Goal: Task Accomplishment & Management: Complete application form

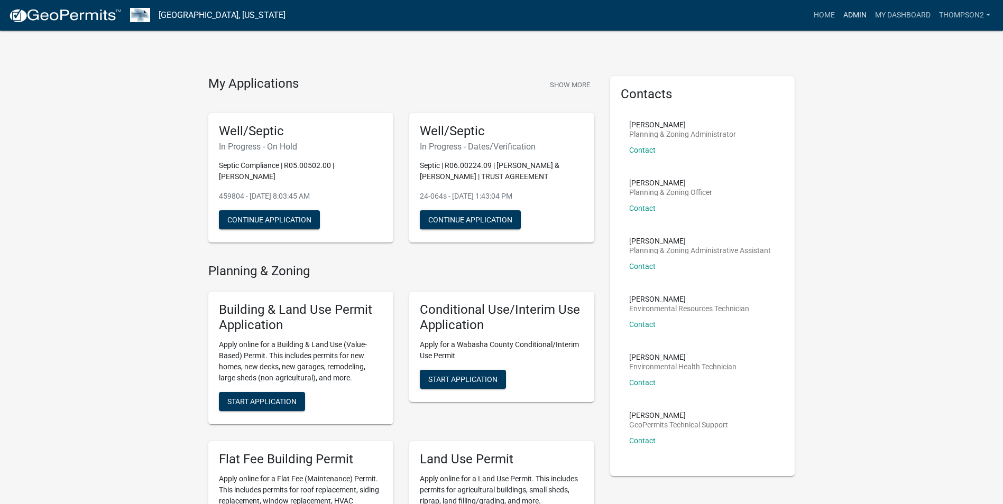
click at [847, 20] on link "Admin" at bounding box center [855, 15] width 32 height 20
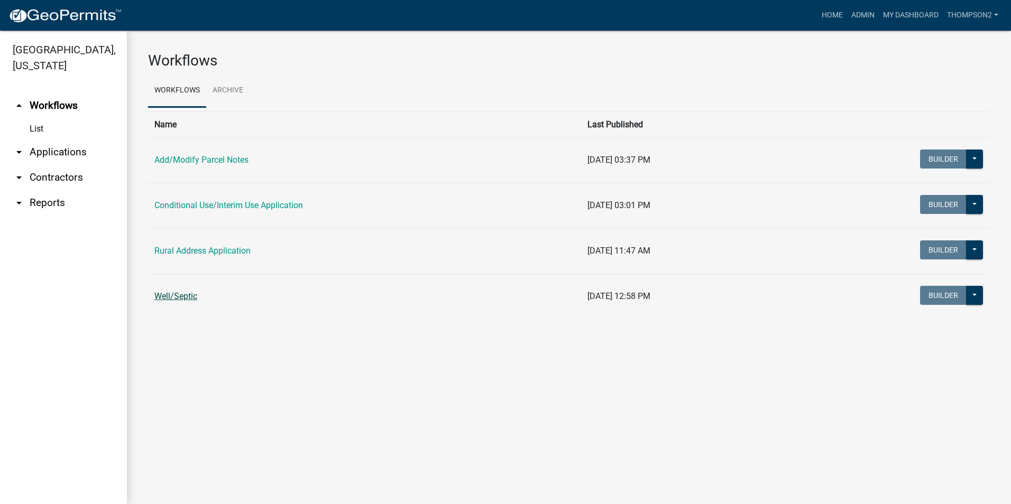
click at [172, 299] on link "Well/Septic" at bounding box center [175, 296] width 43 height 10
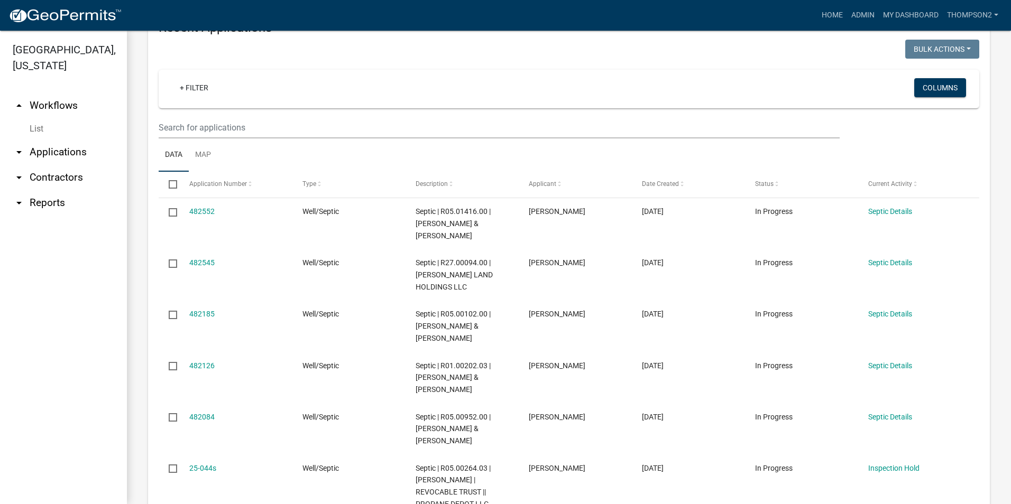
scroll to position [952, 0]
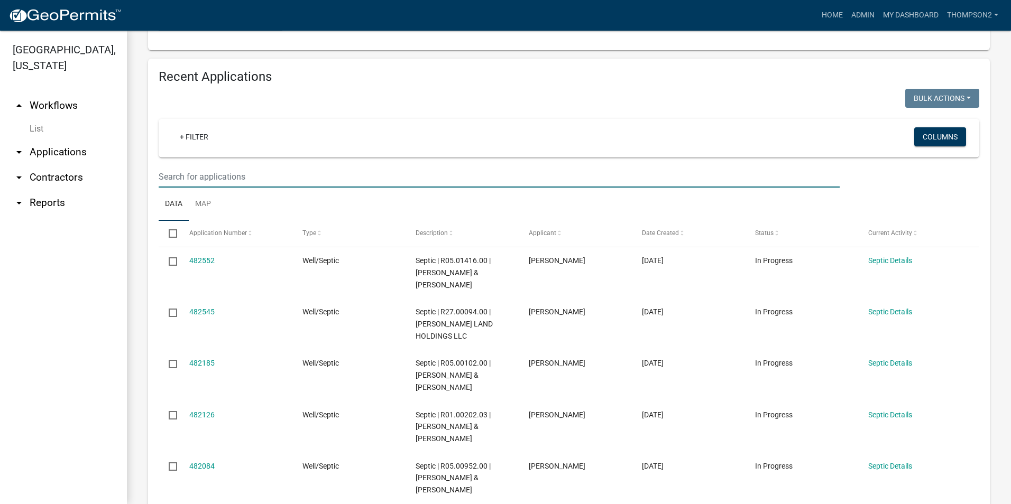
click at [200, 178] on input "text" at bounding box center [499, 177] width 681 height 22
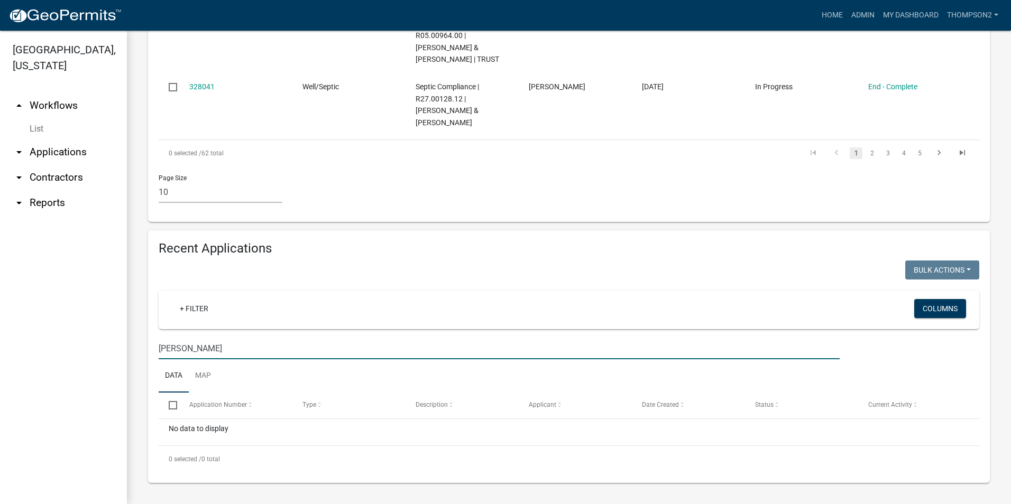
scroll to position [780, 0]
type input "s"
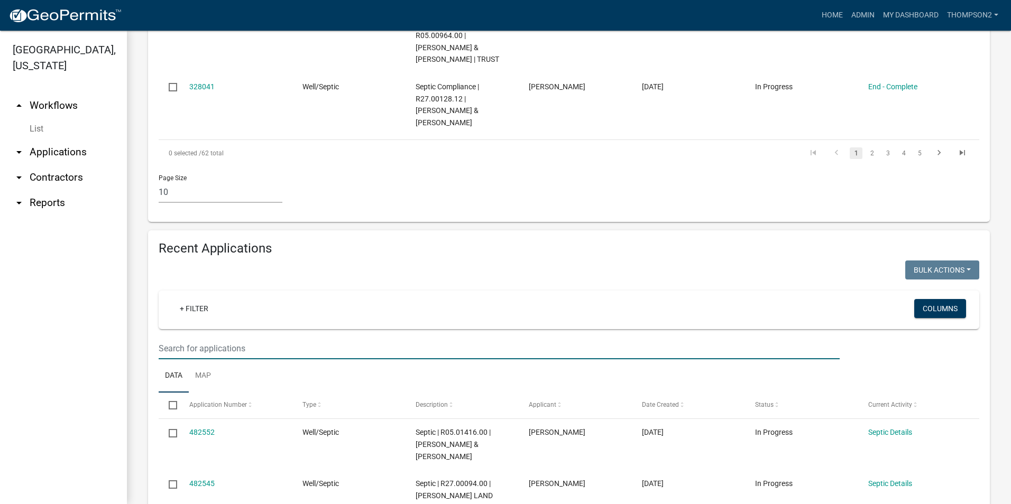
scroll to position [952, 0]
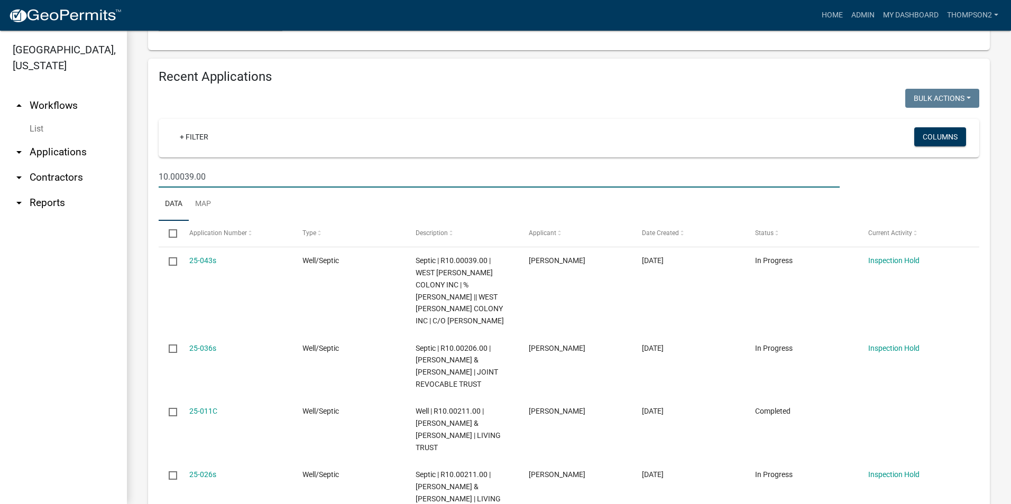
type input "10.00039.00"
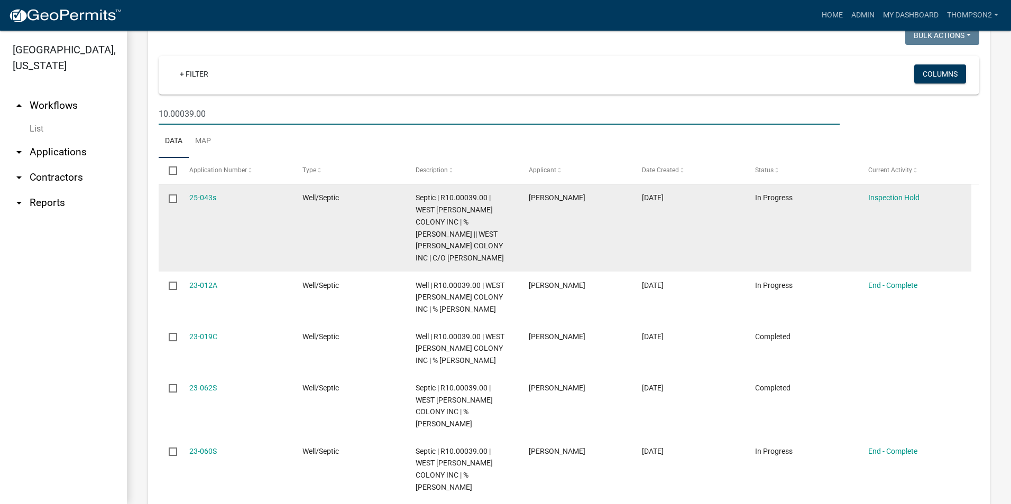
scroll to position [996, 0]
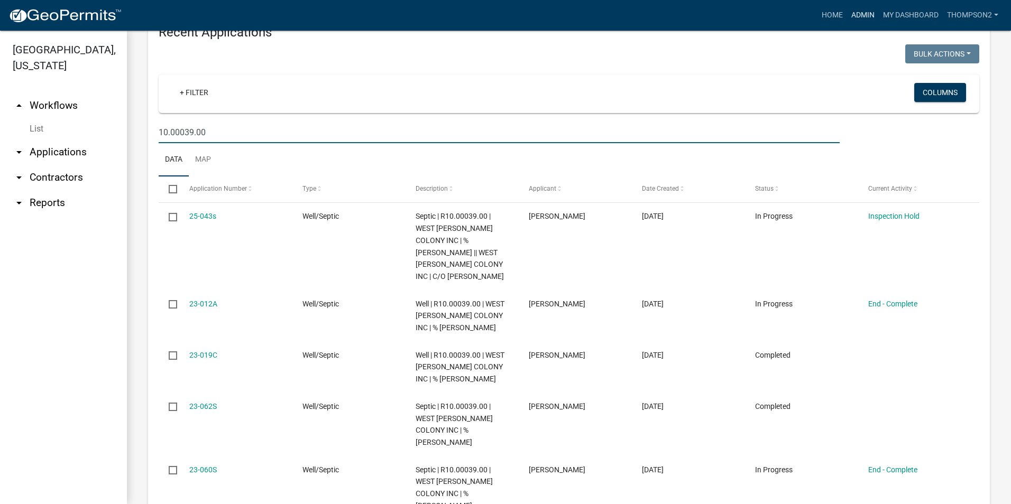
click at [868, 16] on link "Admin" at bounding box center [863, 15] width 32 height 20
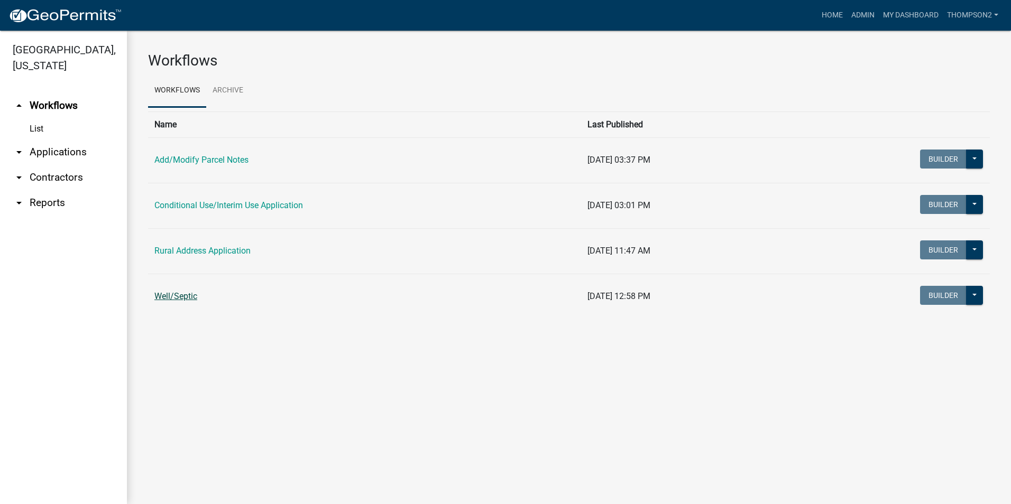
click at [180, 300] on link "Well/Septic" at bounding box center [175, 296] width 43 height 10
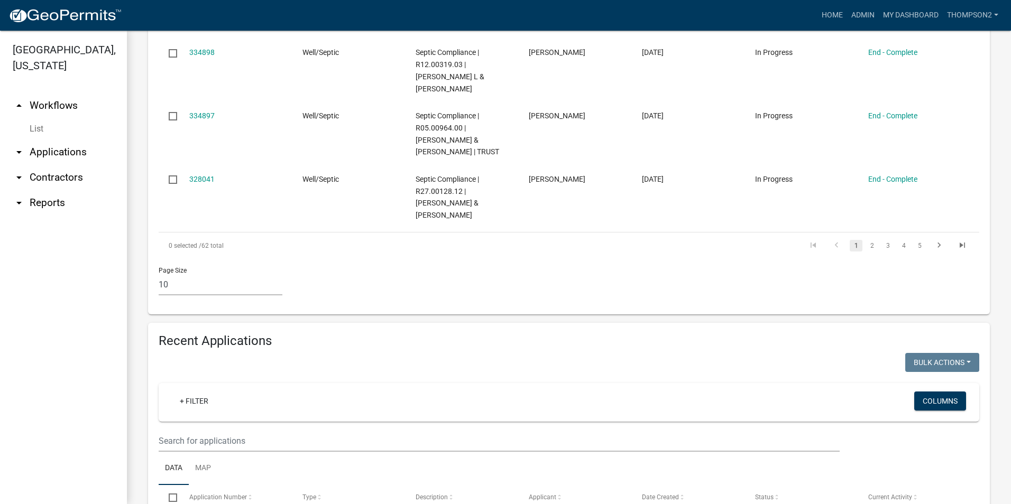
scroll to position [899, 0]
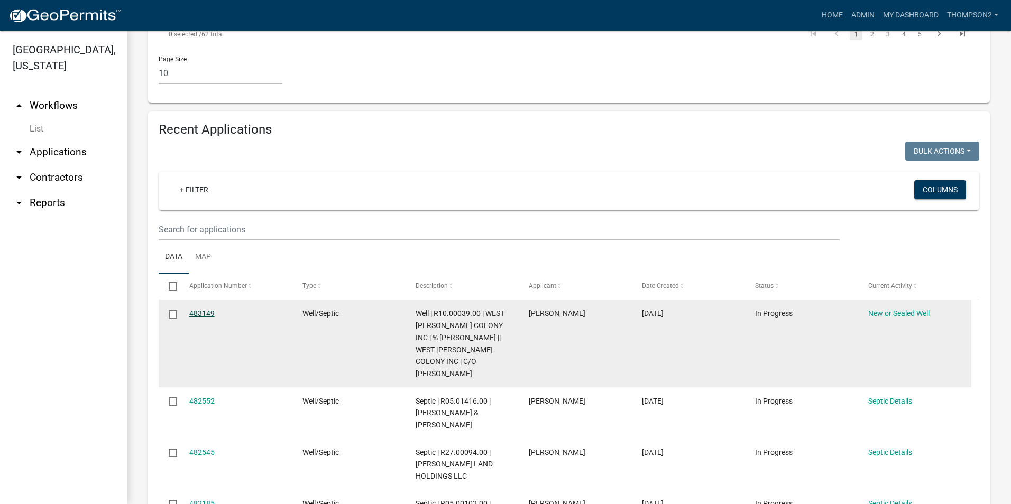
click at [190, 314] on link "483149" at bounding box center [201, 313] width 25 height 8
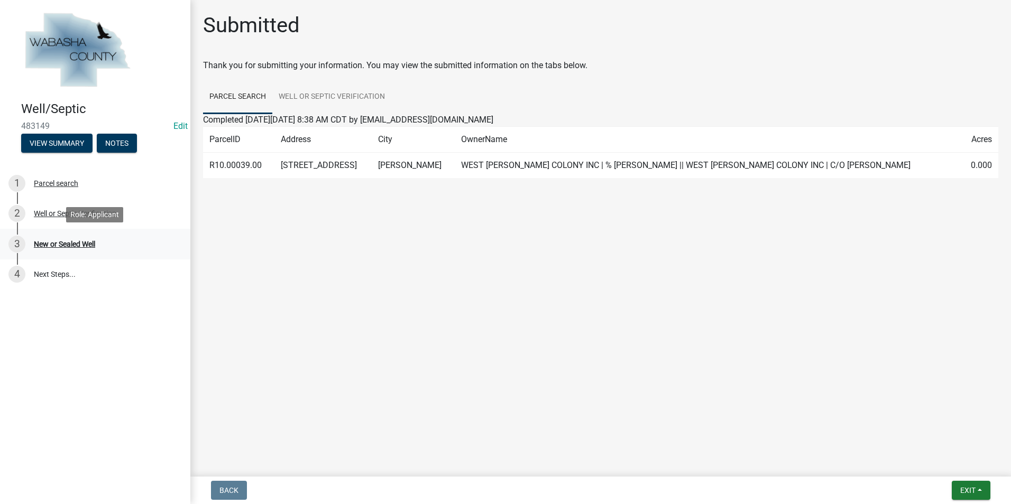
click at [76, 239] on div "3 New or Sealed Well" at bounding box center [90, 244] width 165 height 17
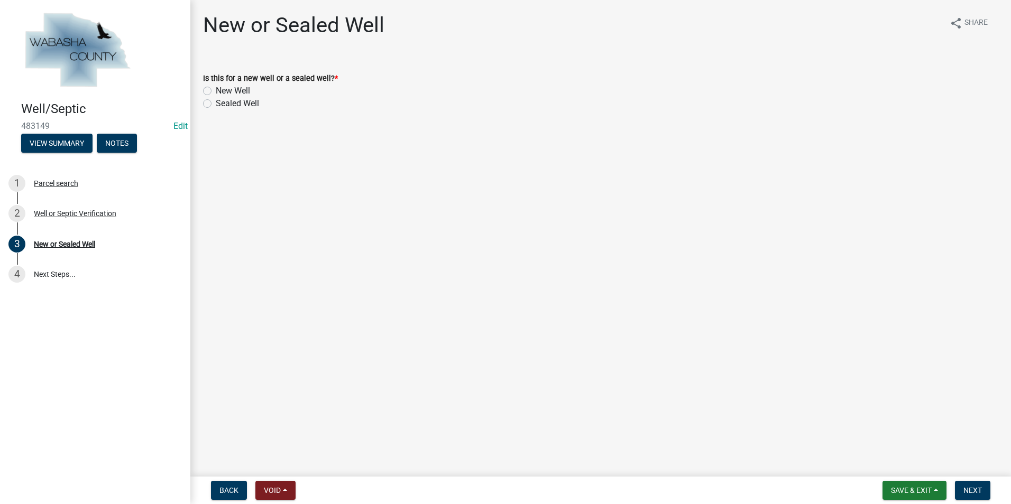
click at [216, 106] on label "Sealed Well" at bounding box center [237, 103] width 43 height 13
click at [216, 104] on input "Sealed Well" at bounding box center [219, 100] width 7 height 7
radio input "true"
click at [982, 495] on span "Next" at bounding box center [972, 490] width 19 height 8
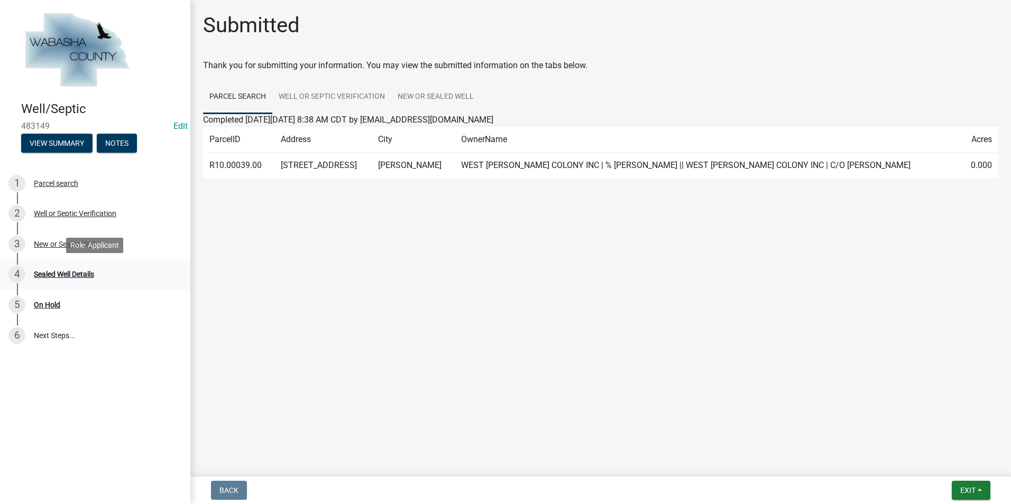
click at [81, 272] on div "Sealed Well Details" at bounding box center [64, 274] width 60 height 7
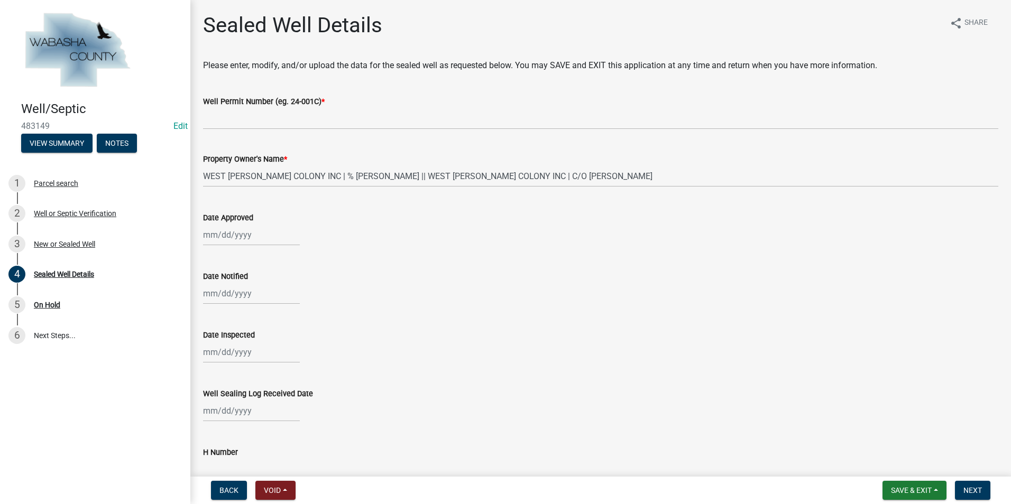
click at [207, 233] on div at bounding box center [251, 235] width 97 height 22
select select "9"
select select "2025"
click at [244, 337] on div "24" at bounding box center [247, 342] width 17 height 17
type input "[DATE]"
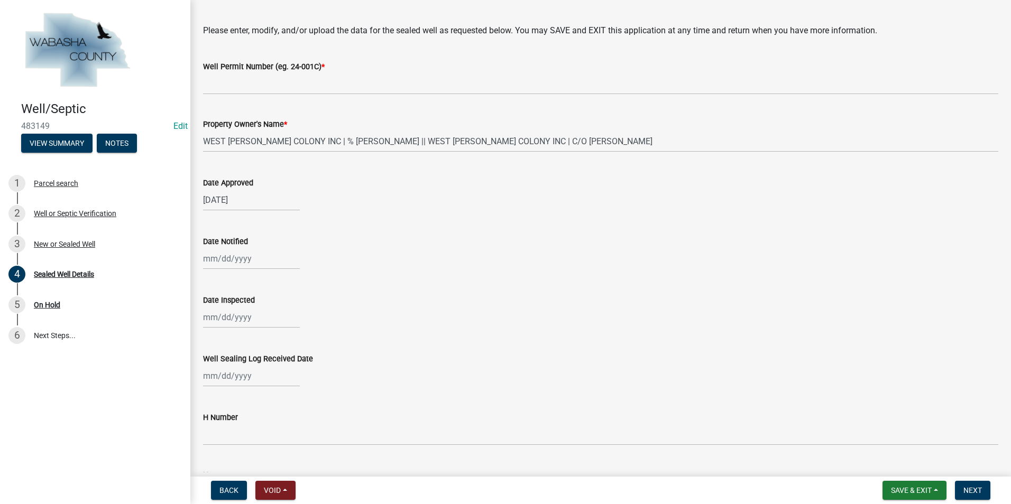
scroll to position [53, 0]
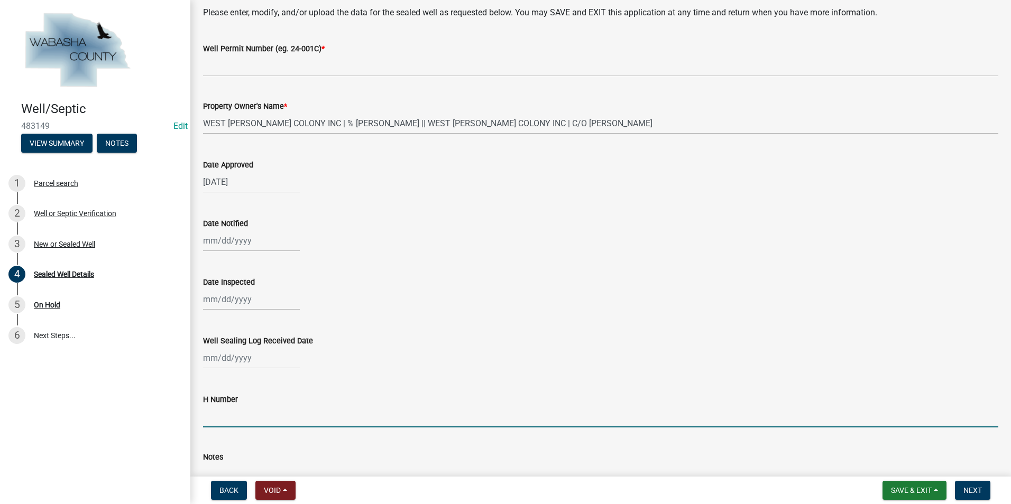
click at [213, 416] on input "H Number" at bounding box center [600, 417] width 795 height 22
click at [982, 493] on span "Next" at bounding box center [972, 490] width 19 height 8
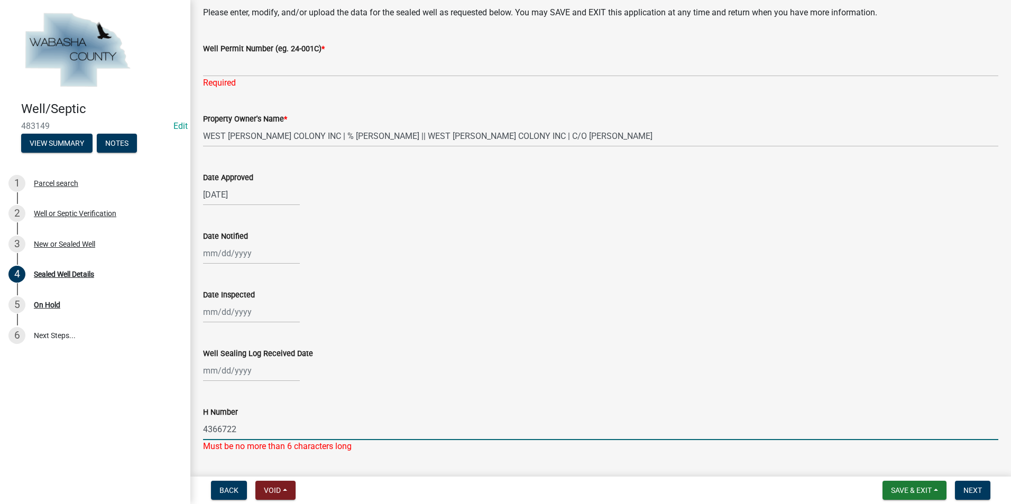
click at [208, 429] on input "4366722" at bounding box center [600, 430] width 795 height 22
type input "366722"
click at [965, 492] on span "Next" at bounding box center [972, 490] width 19 height 8
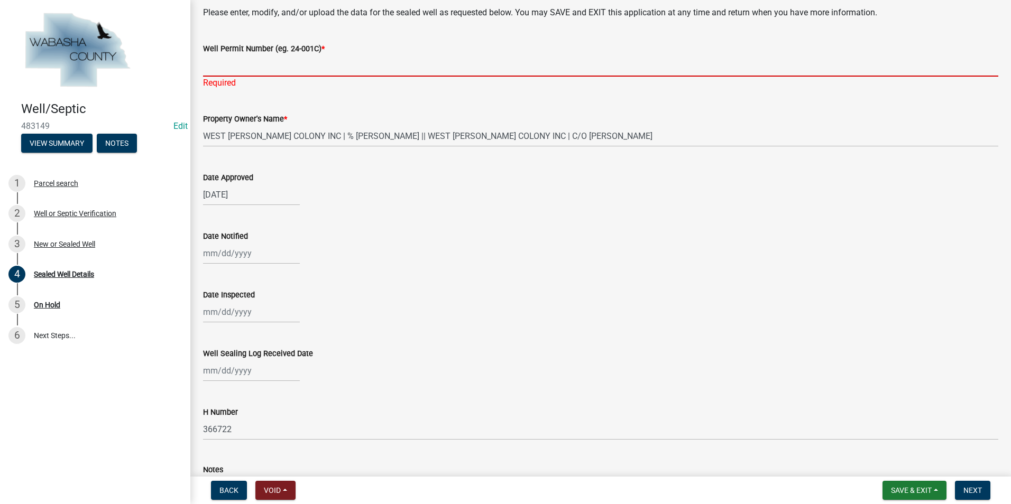
click at [209, 65] on input "Well Permit Number (eg. 24-001C) *" at bounding box center [600, 66] width 795 height 22
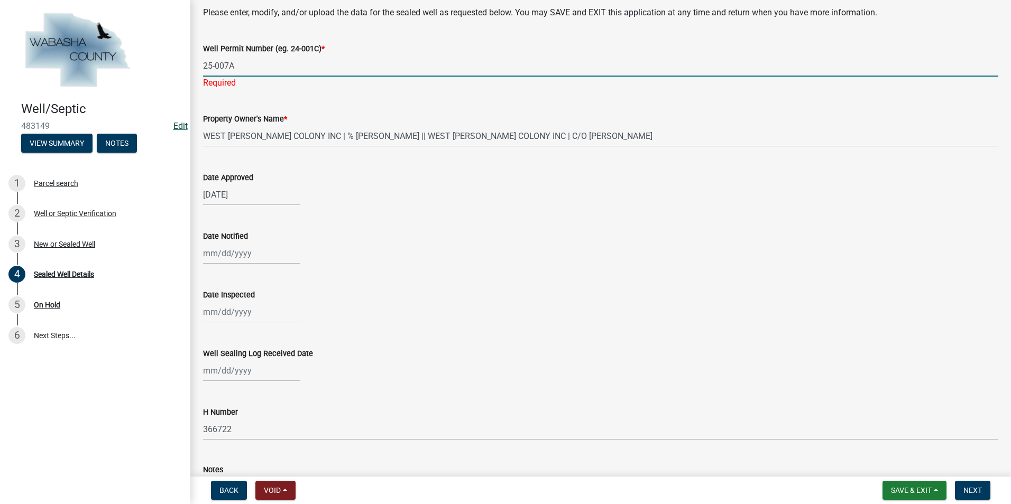
type input "25-007A"
click at [174, 125] on link "Edit" at bounding box center [180, 126] width 14 height 10
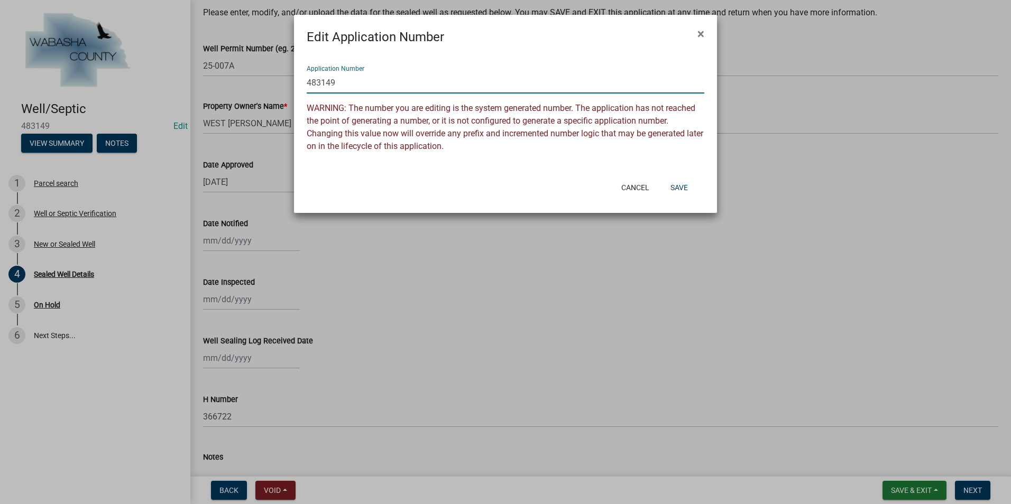
drag, startPoint x: 338, startPoint y: 79, endPoint x: 290, endPoint y: 81, distance: 47.6
click at [290, 81] on ngb-modal-window "Edit Application Number × Application Number 483149 WARNING: The number you are…" at bounding box center [505, 252] width 1011 height 504
type input "25-007A"
click at [683, 185] on button "Save" at bounding box center [679, 187] width 34 height 19
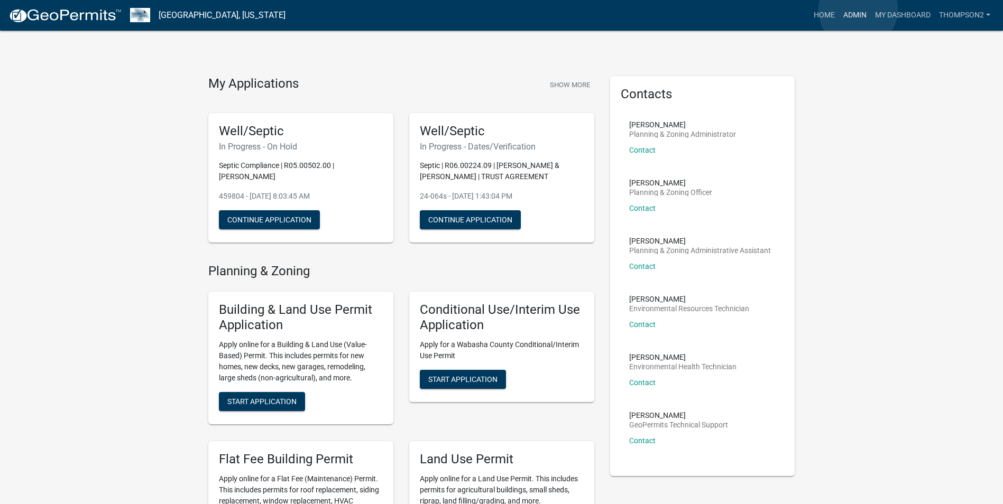
click at [858, 10] on link "Admin" at bounding box center [855, 15] width 32 height 20
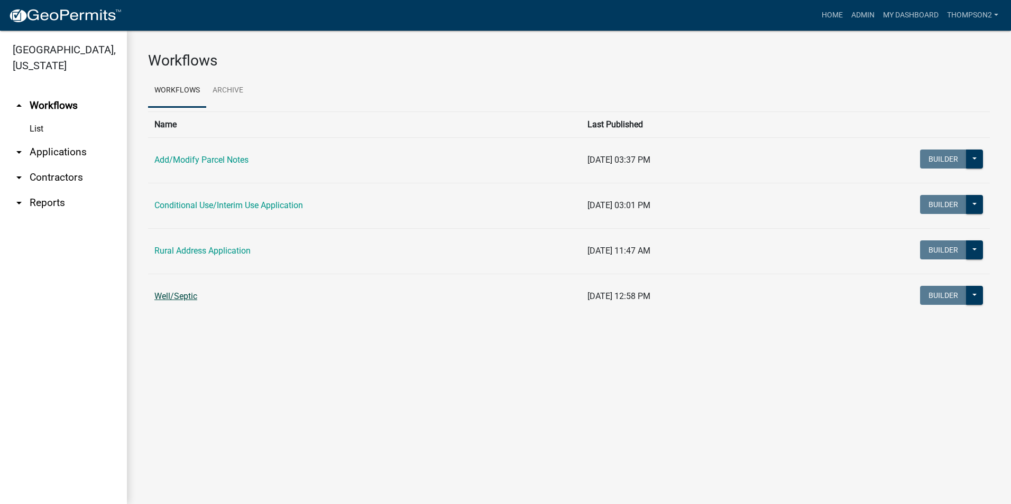
click at [167, 297] on link "Well/Septic" at bounding box center [175, 296] width 43 height 10
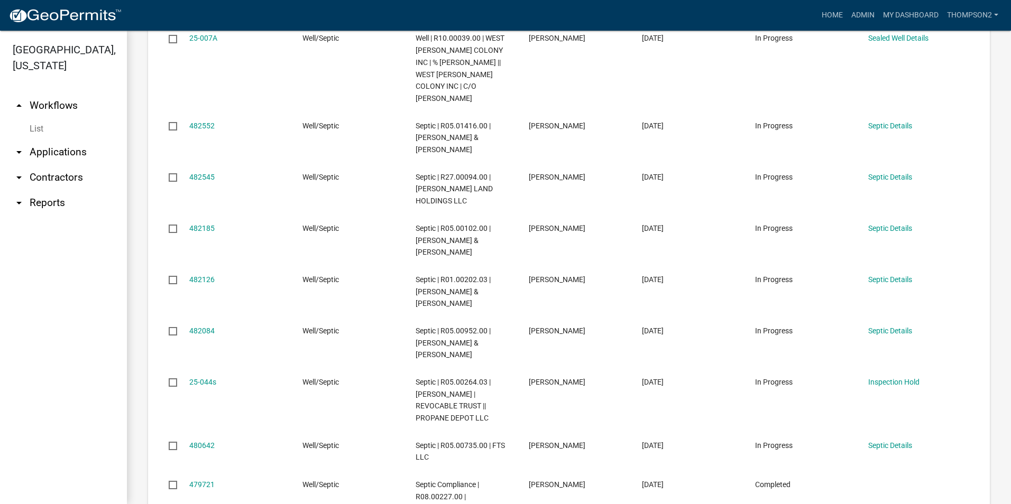
scroll to position [1156, 0]
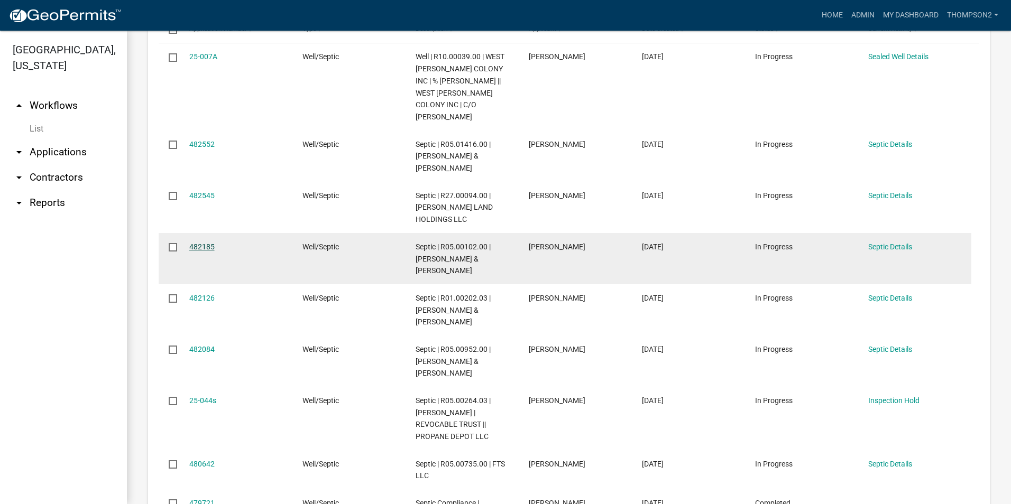
click at [198, 243] on link "482185" at bounding box center [201, 247] width 25 height 8
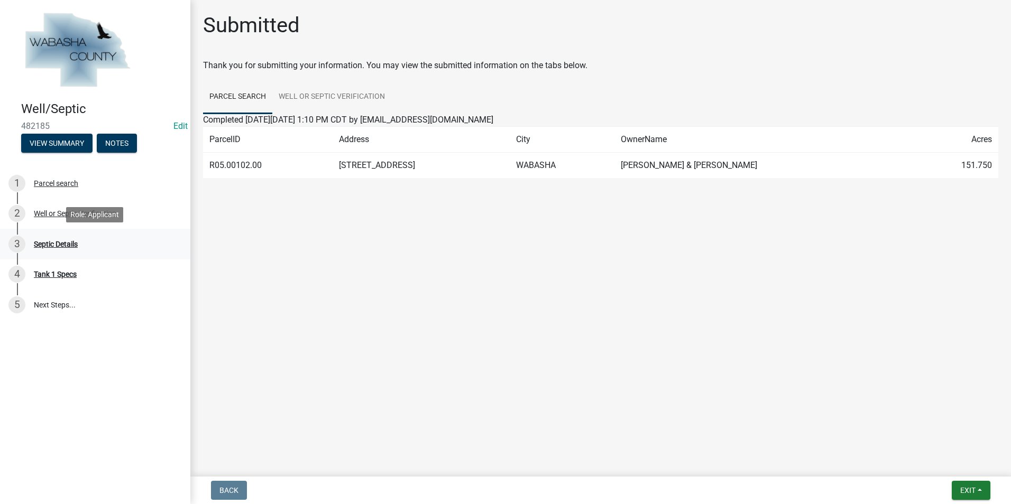
click at [64, 247] on div "Septic Details" at bounding box center [56, 244] width 44 height 7
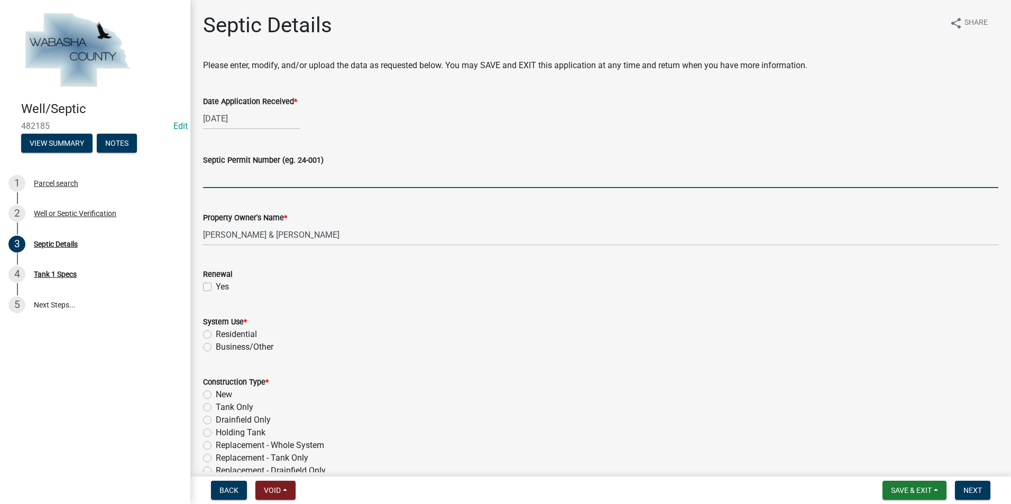
click at [241, 179] on input "Septic Permit Number (eg. 24-001)" at bounding box center [600, 178] width 795 height 22
type input "25-045s"
click at [183, 127] on link "Edit" at bounding box center [180, 126] width 14 height 10
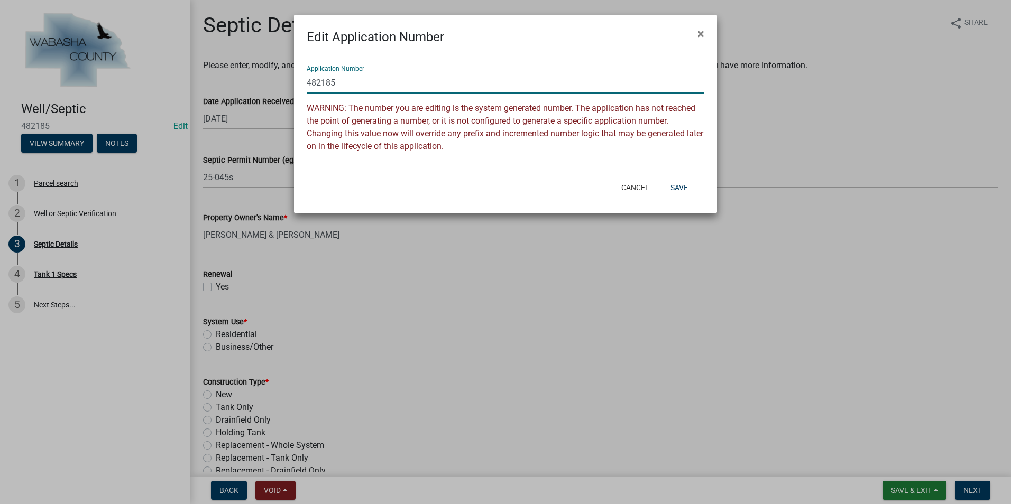
drag, startPoint x: 339, startPoint y: 86, endPoint x: 288, endPoint y: 79, distance: 51.8
click at [288, 79] on ngb-modal-window "Edit Application Number × Application Number 482185 WARNING: The number you are…" at bounding box center [505, 252] width 1011 height 504
type input "25-045s"
click at [685, 190] on button "Save" at bounding box center [679, 187] width 34 height 19
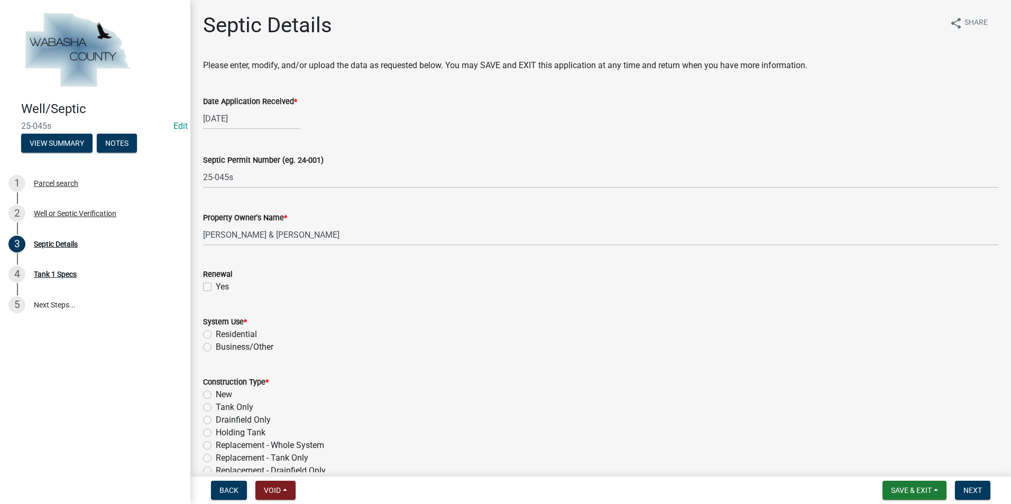
click at [216, 335] on label "Residential" at bounding box center [236, 334] width 41 height 13
click at [216, 335] on input "Residential" at bounding box center [219, 331] width 7 height 7
radio input "true"
click at [216, 446] on label "Replacement - Whole System" at bounding box center [270, 445] width 108 height 13
click at [216, 446] on input "Replacement - Whole System" at bounding box center [219, 442] width 7 height 7
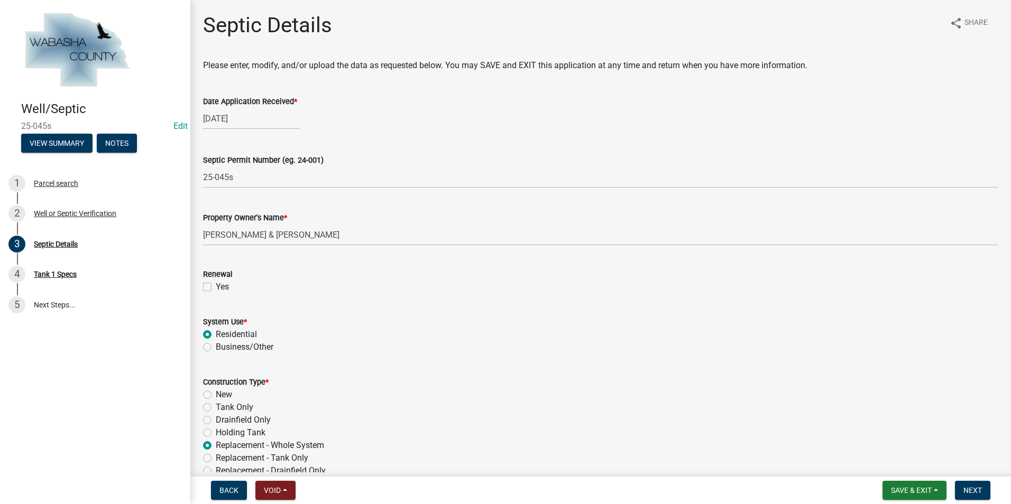
radio input "true"
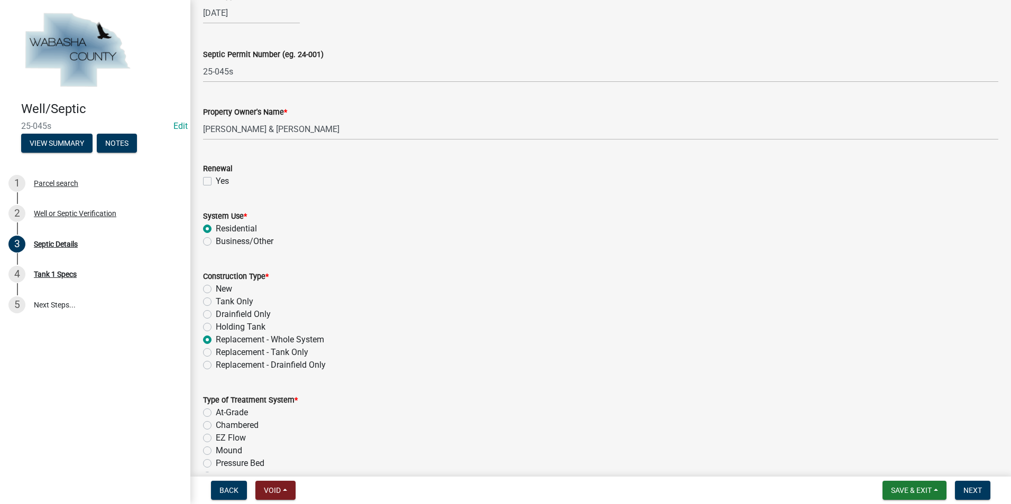
scroll to position [211, 0]
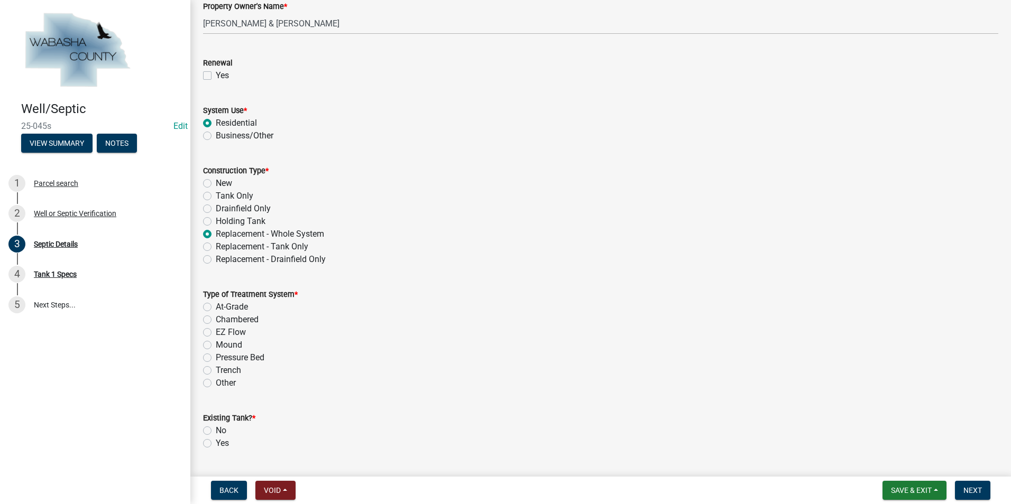
click at [216, 324] on label "Chambered" at bounding box center [237, 320] width 43 height 13
click at [216, 320] on input "Chambered" at bounding box center [219, 317] width 7 height 7
radio input "true"
click at [216, 430] on label "No" at bounding box center [221, 431] width 11 height 13
click at [216, 430] on input "No" at bounding box center [219, 428] width 7 height 7
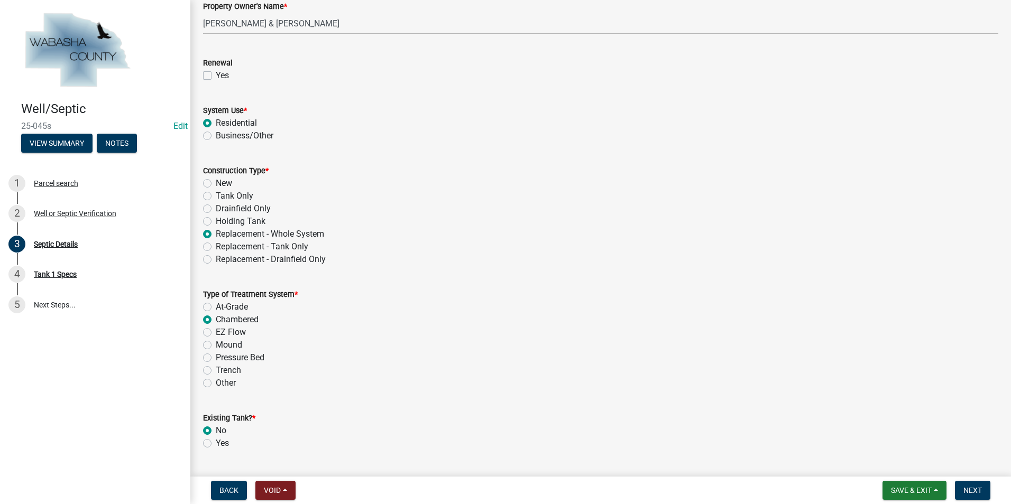
radio input "true"
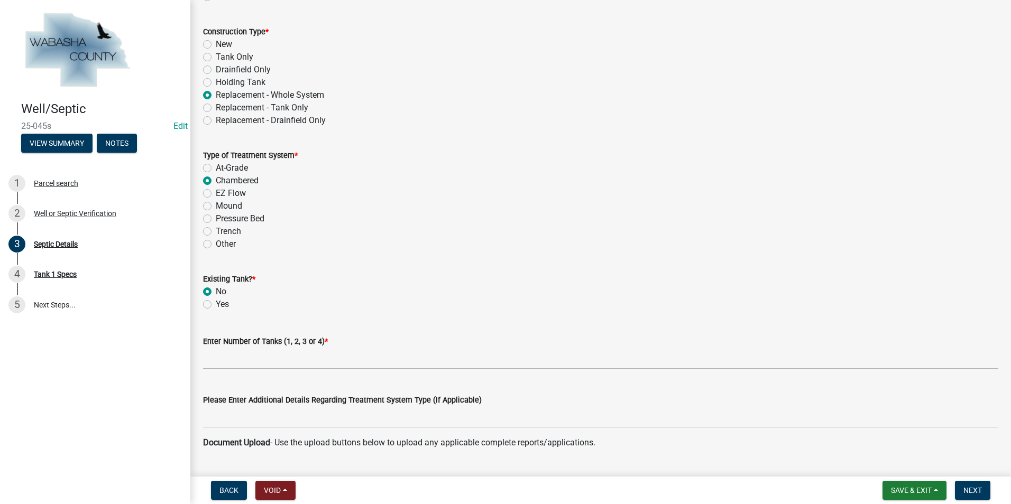
scroll to position [370, 0]
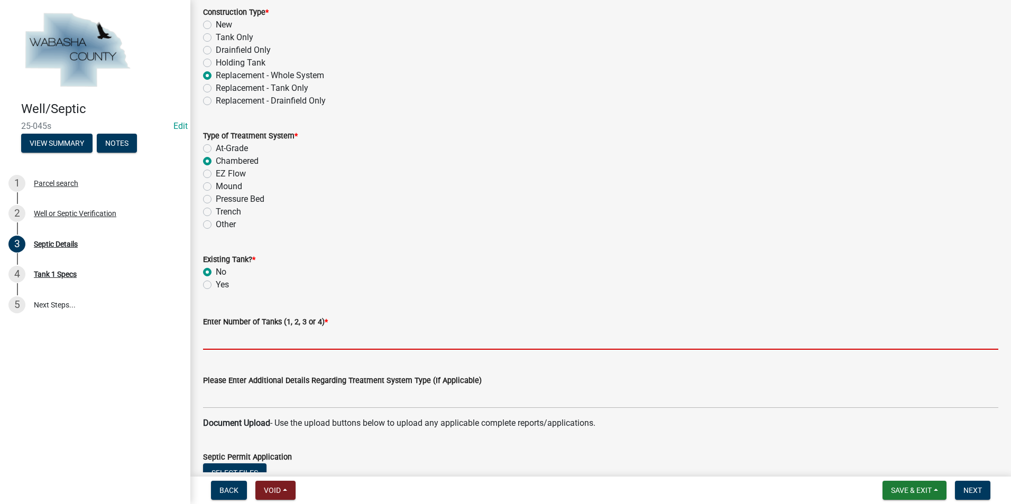
click at [219, 343] on input "text" at bounding box center [600, 339] width 795 height 22
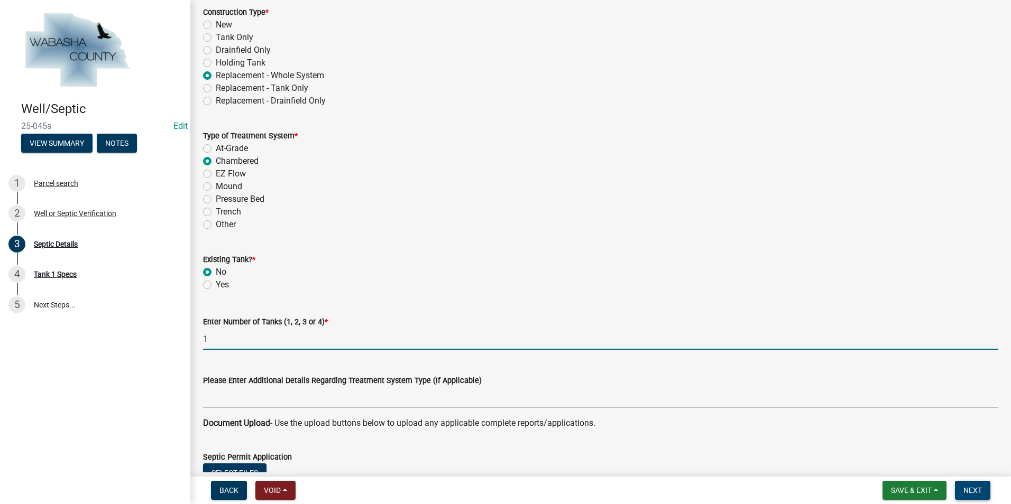
type input "1"
click at [970, 491] on span "Next" at bounding box center [972, 490] width 19 height 8
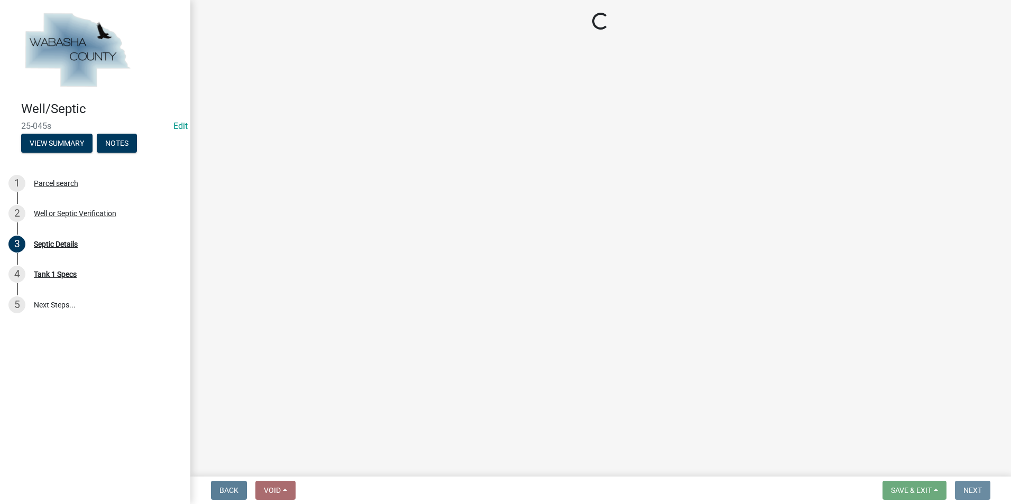
scroll to position [0, 0]
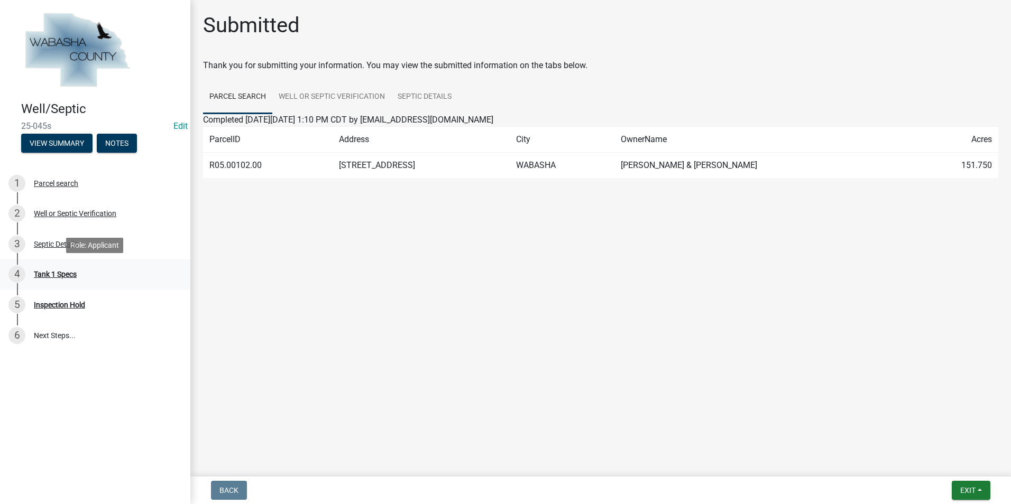
click at [75, 275] on div "Tank 1 Specs" at bounding box center [55, 274] width 43 height 7
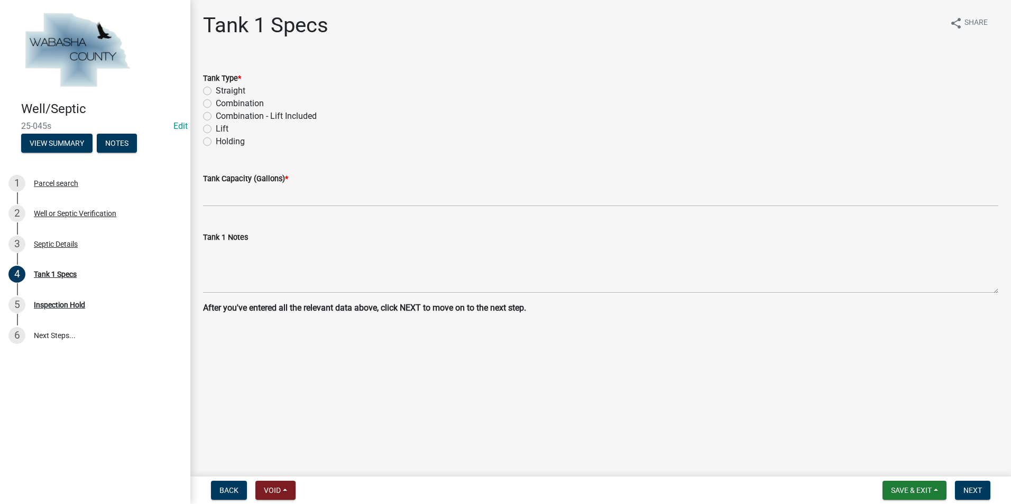
click at [216, 119] on label "Combination - Lift Included" at bounding box center [266, 116] width 101 height 13
click at [216, 117] on input "Combination - Lift Included" at bounding box center [219, 113] width 7 height 7
radio input "true"
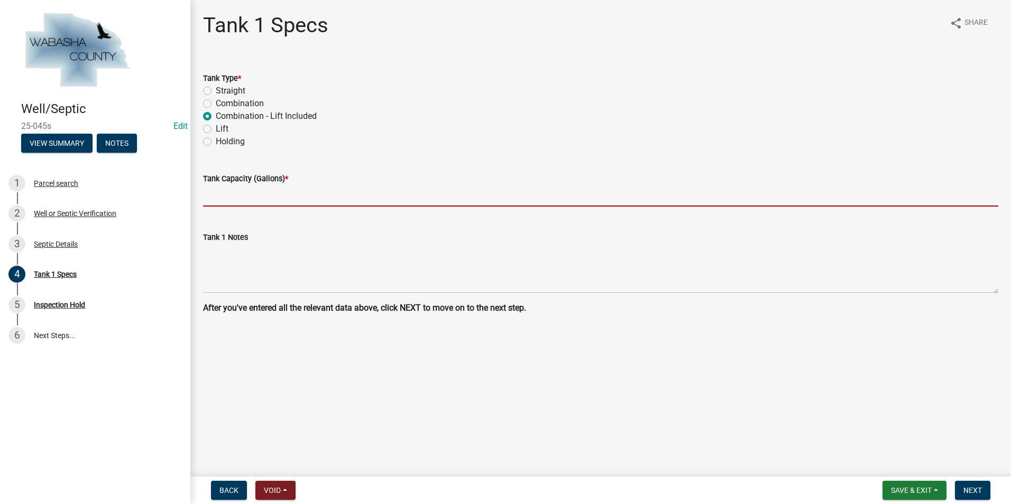
click at [221, 195] on input "text" at bounding box center [600, 196] width 795 height 22
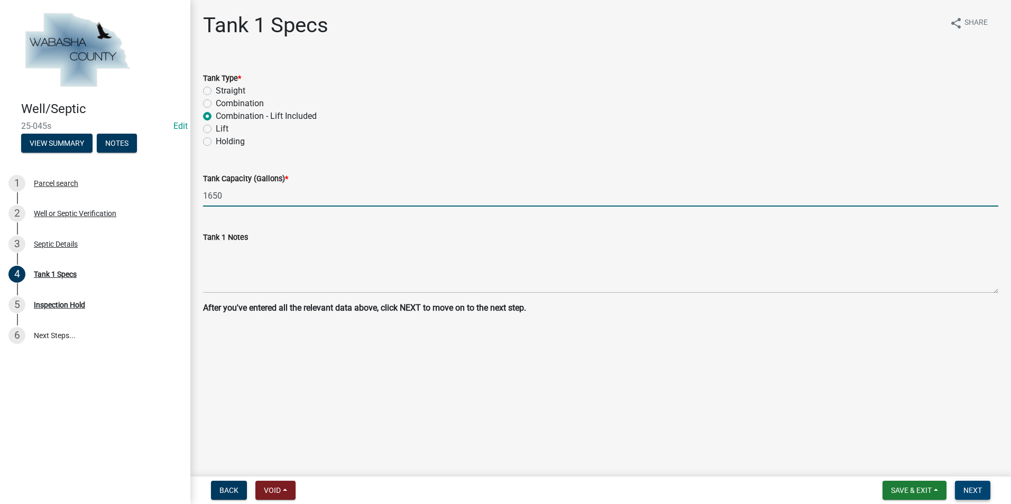
type input "1650"
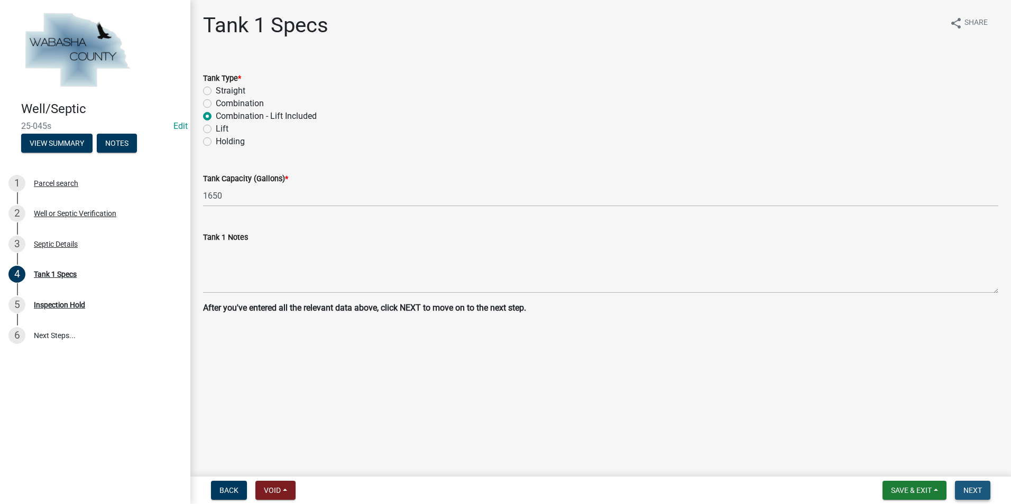
click at [969, 491] on span "Next" at bounding box center [972, 490] width 19 height 8
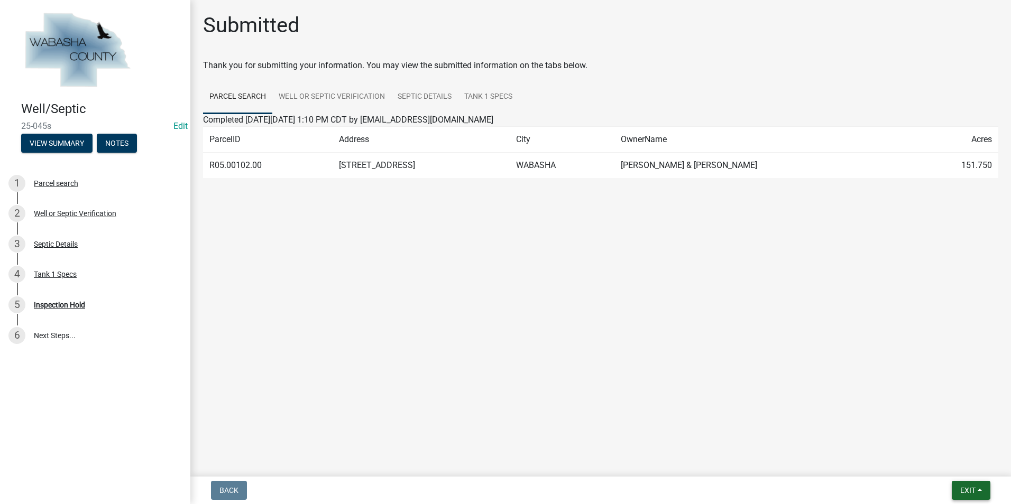
click at [968, 490] on span "Exit" at bounding box center [967, 490] width 15 height 8
click at [953, 467] on button "Save & Exit" at bounding box center [948, 462] width 85 height 25
